Goal: Task Accomplishment & Management: Manage account settings

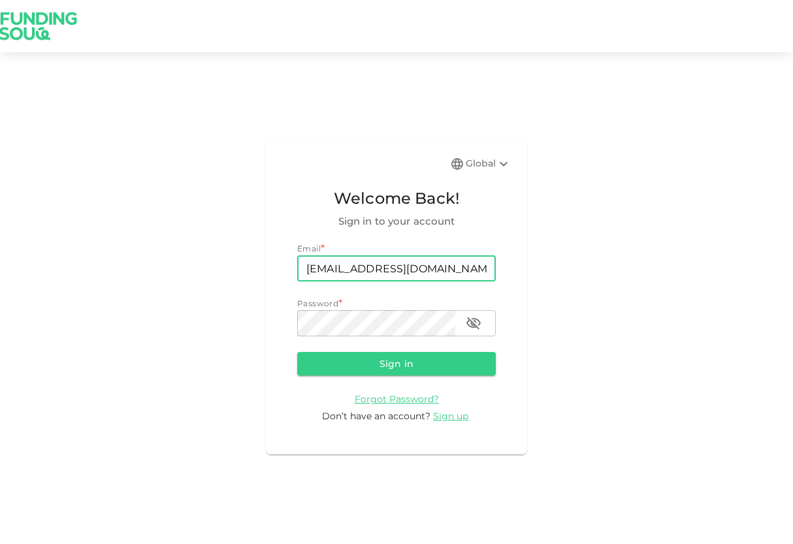
type input "[EMAIL_ADDRESS][DOMAIN_NAME]"
click at [396, 363] on button "Sign in" at bounding box center [396, 364] width 199 height 24
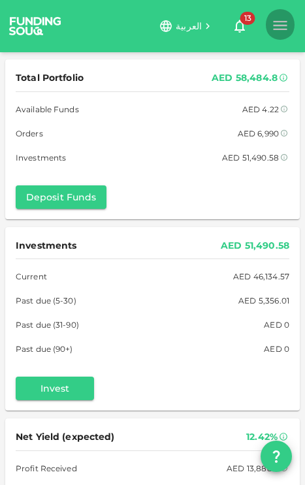
click at [281, 27] on icon "button" at bounding box center [280, 25] width 18 height 18
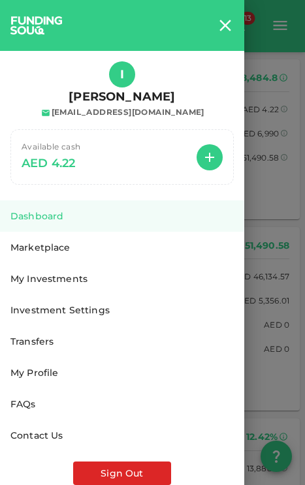
click at [105, 464] on button "Sign Out" at bounding box center [122, 474] width 98 height 24
